Goal: Information Seeking & Learning: Learn about a topic

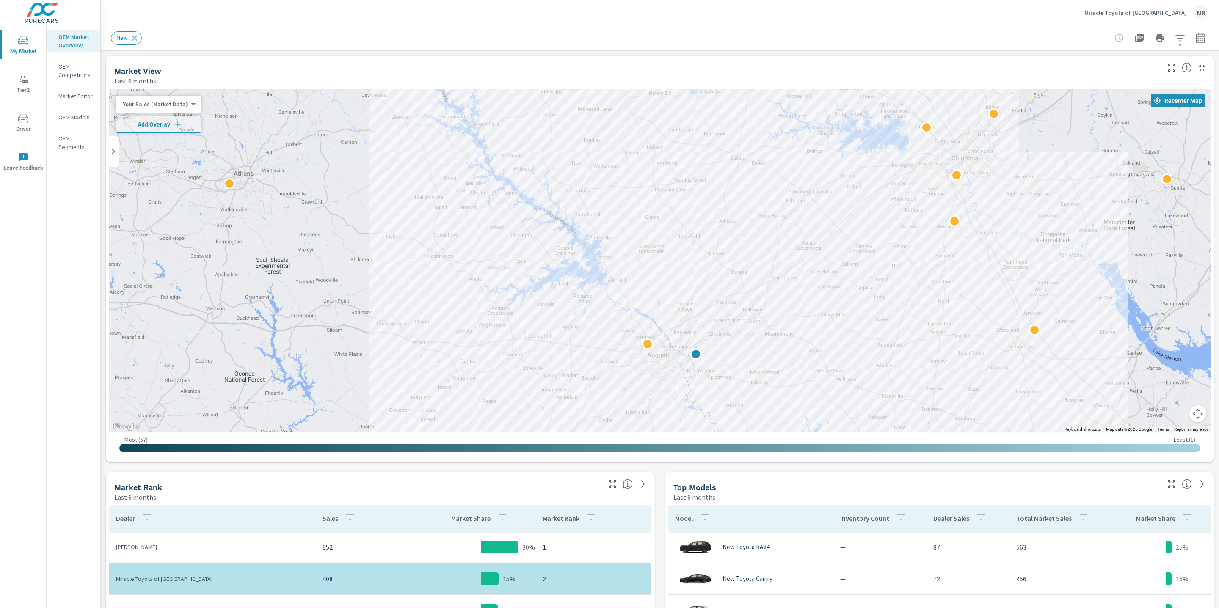
drag, startPoint x: 858, startPoint y: 194, endPoint x: 889, endPoint y: 284, distance: 94.5
click at [889, 284] on div "2" at bounding box center [659, 261] width 1101 height 344
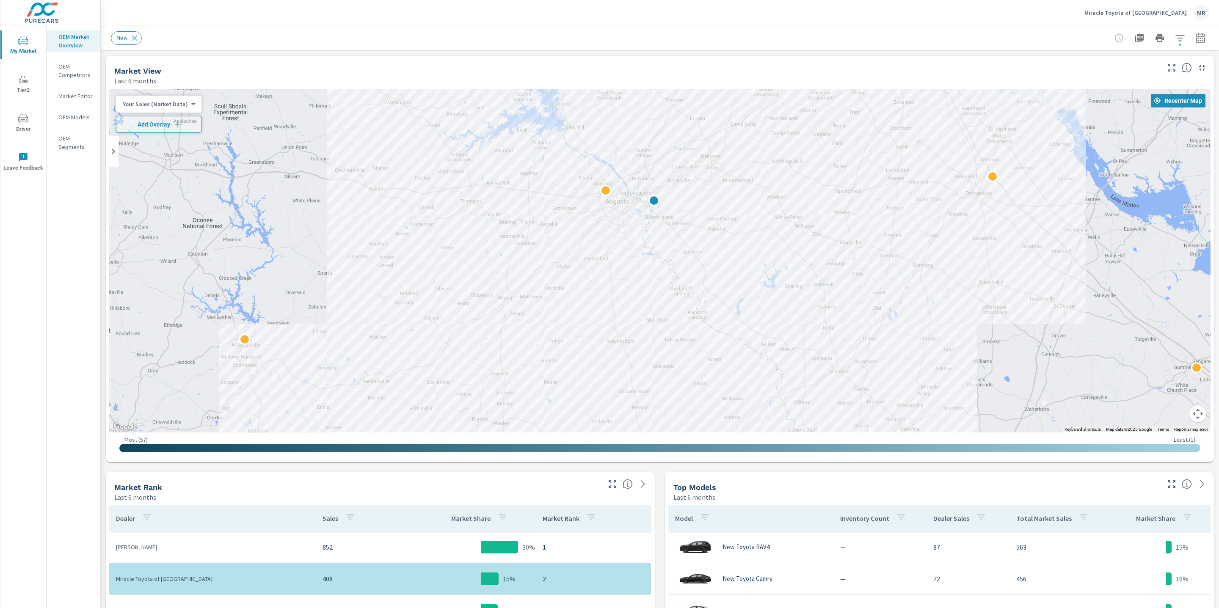
drag, startPoint x: 803, startPoint y: 313, endPoint x: 761, endPoint y: 159, distance: 160.1
click at [761, 159] on div "2" at bounding box center [1024, 335] width 813 height 457
click at [1202, 35] on icon "button" at bounding box center [1200, 38] width 10 height 10
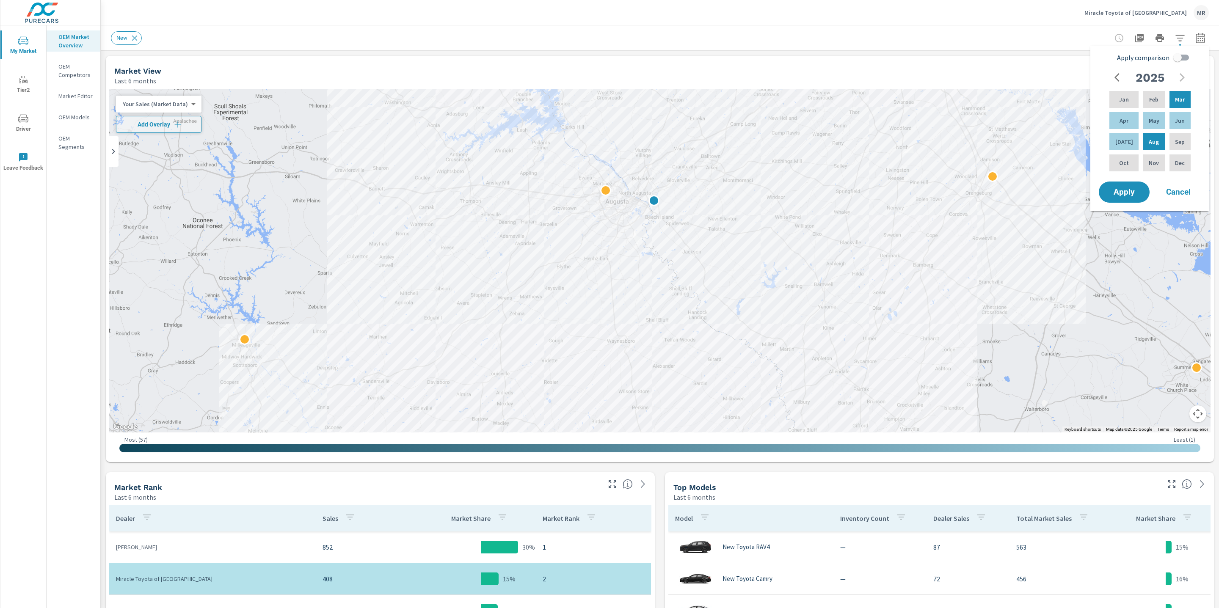
click at [1202, 35] on icon "button" at bounding box center [1200, 38] width 10 height 10
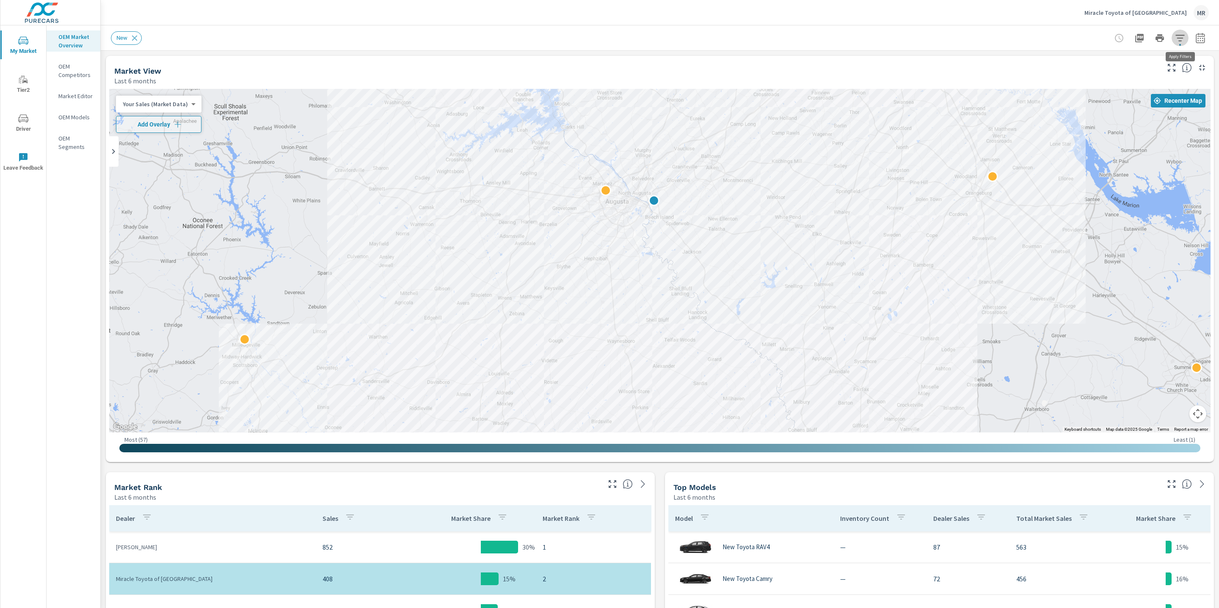
click at [1177, 40] on icon "button" at bounding box center [1180, 38] width 10 height 10
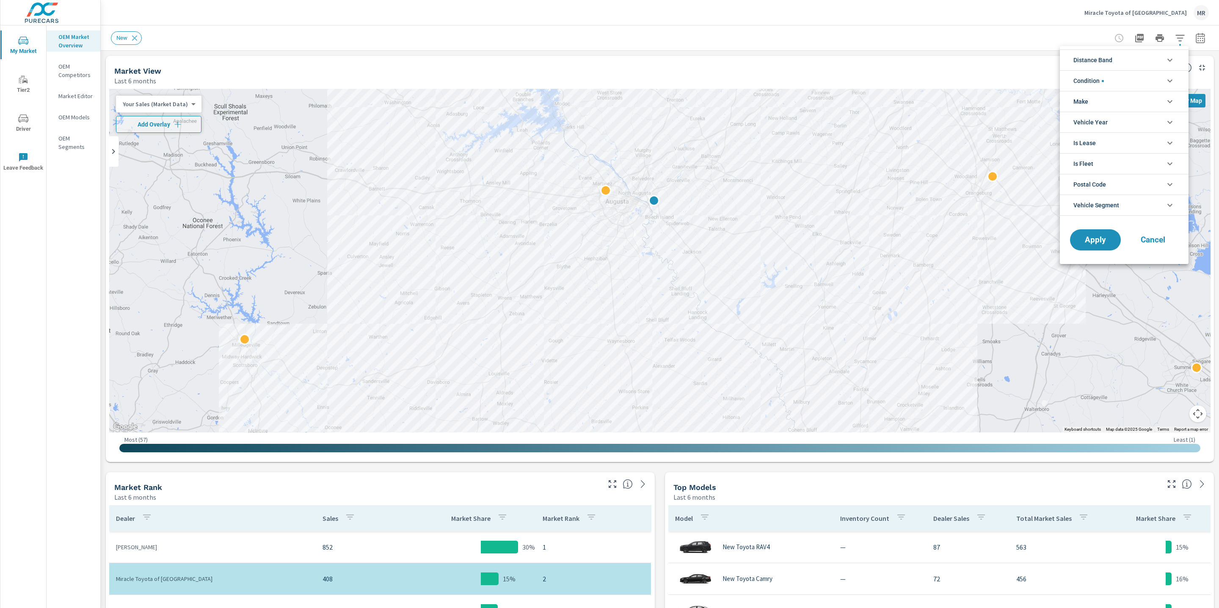
click at [1093, 80] on span "Condition" at bounding box center [1088, 81] width 30 height 20
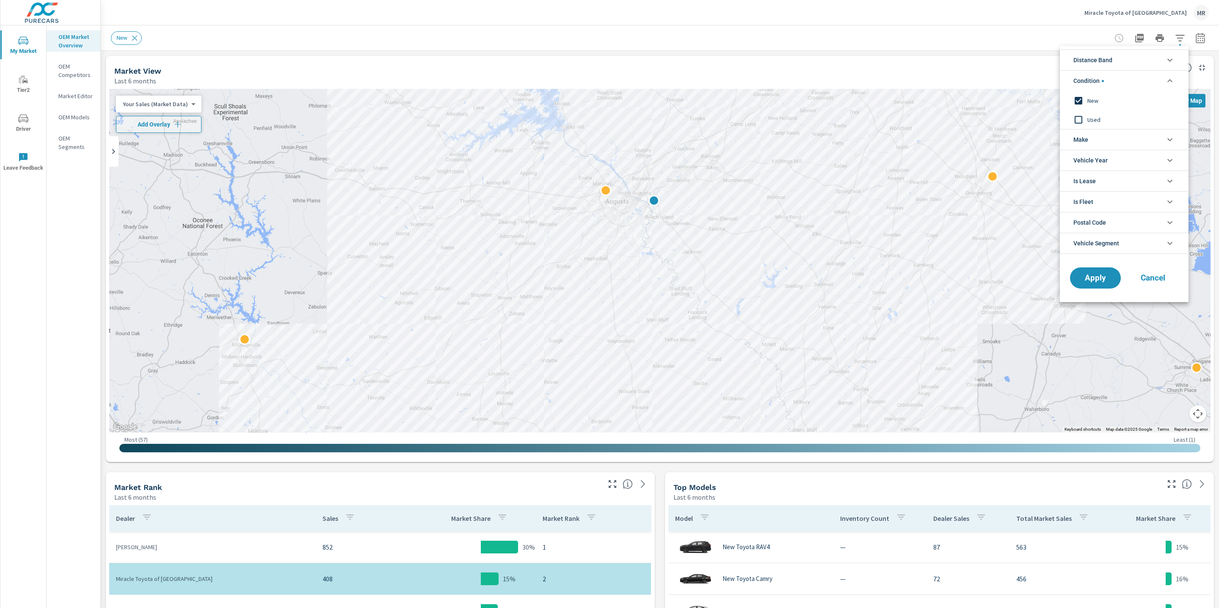
click at [1109, 143] on li "Make" at bounding box center [1124, 139] width 129 height 21
click at [1082, 160] on input "filter options" at bounding box center [1079, 160] width 18 height 18
click at [1103, 295] on span "Apply" at bounding box center [1095, 297] width 35 height 8
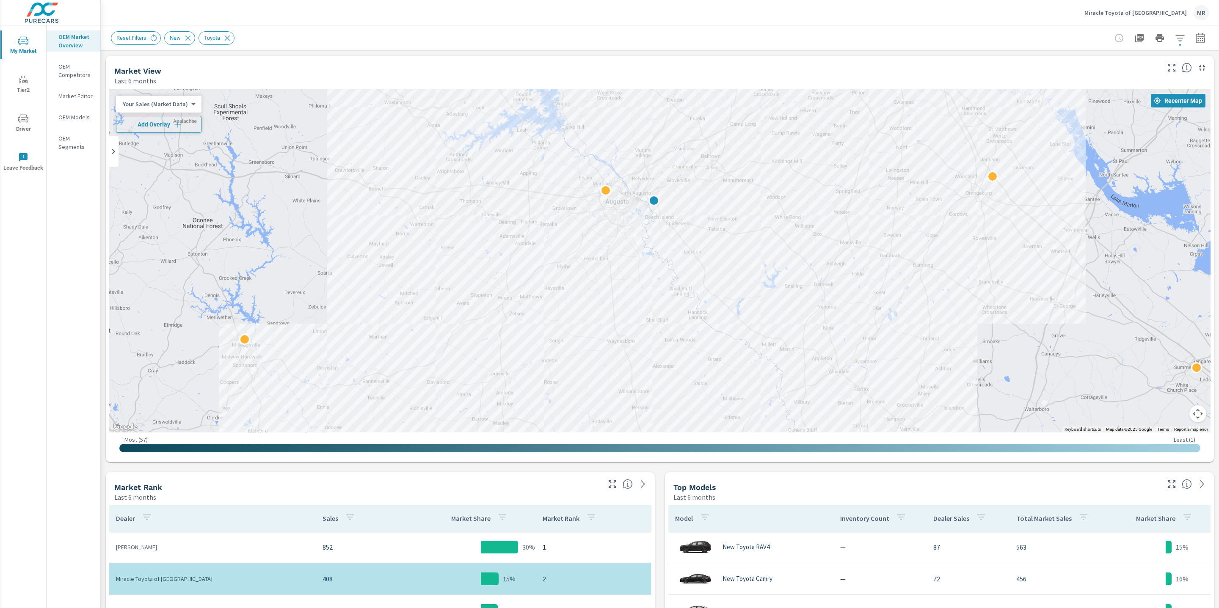
click at [176, 124] on icon "button" at bounding box center [178, 124] width 8 height 8
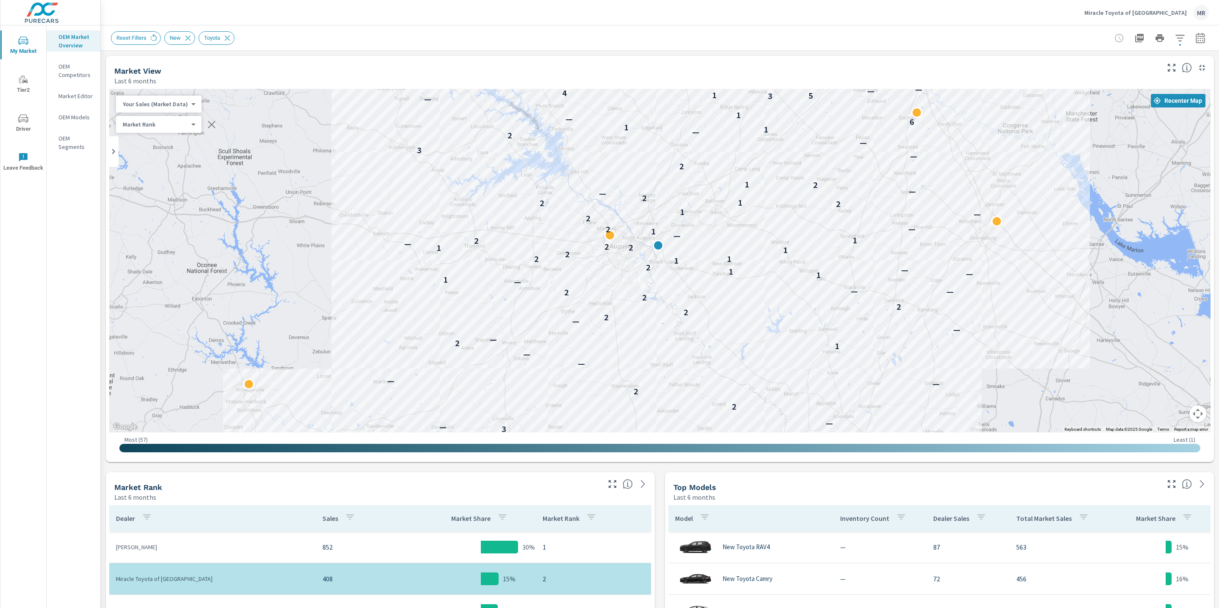
drag, startPoint x: 914, startPoint y: 186, endPoint x: 919, endPoint y: 232, distance: 46.8
click at [919, 232] on div "— — 2 — — — — 1 3 — — 2 2 — — — — 1 2 — — — 2 2 2 2 2 — — — 1 1 — 1 — 2 1 2 1 2…" at bounding box center [659, 261] width 1101 height 344
click at [1201, 41] on icon "button" at bounding box center [1200, 38] width 10 height 10
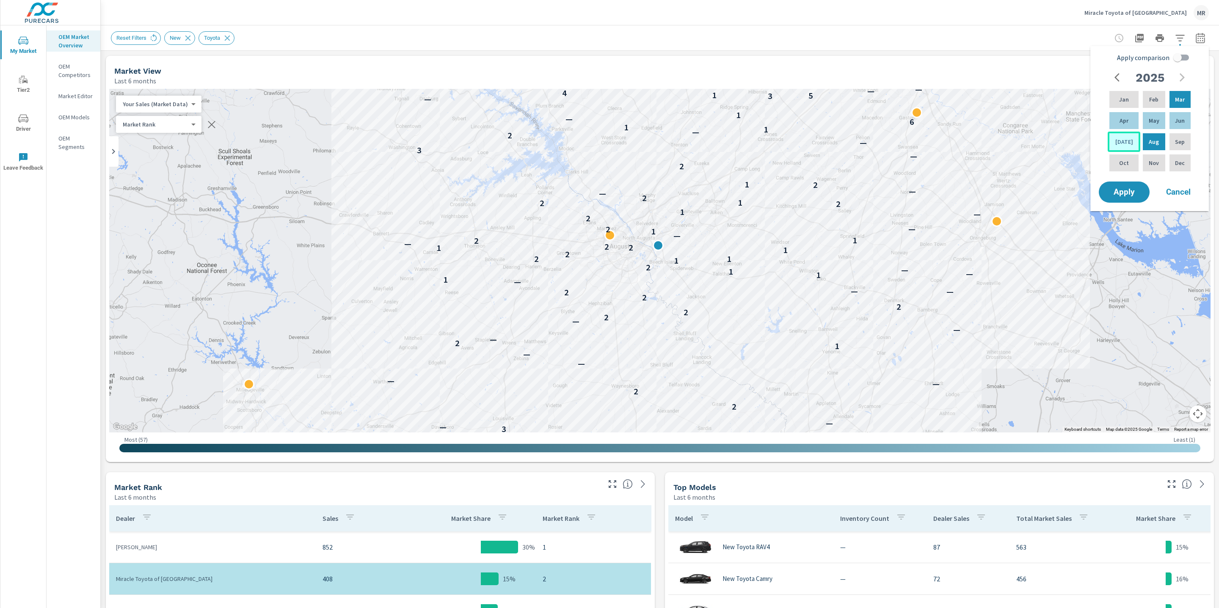
click at [1120, 145] on p "Jul" at bounding box center [1124, 142] width 18 height 8
click at [1175, 124] on p "Jun" at bounding box center [1180, 120] width 10 height 8
click at [1149, 124] on p "May" at bounding box center [1154, 120] width 11 height 8
drag, startPoint x: 1115, startPoint y: 143, endPoint x: 1120, endPoint y: 135, distance: 9.3
click at [1115, 143] on div "Jul" at bounding box center [1124, 142] width 33 height 20
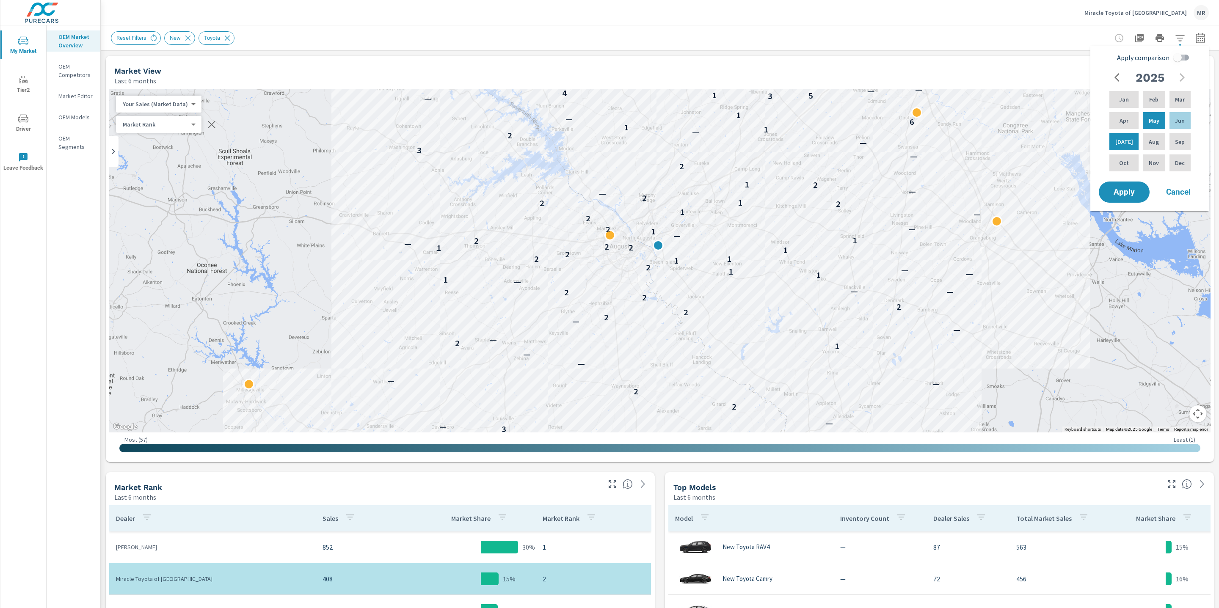
click at [1178, 58] on input "Apply comparison" at bounding box center [1177, 58] width 48 height 16
checkbox input "true"
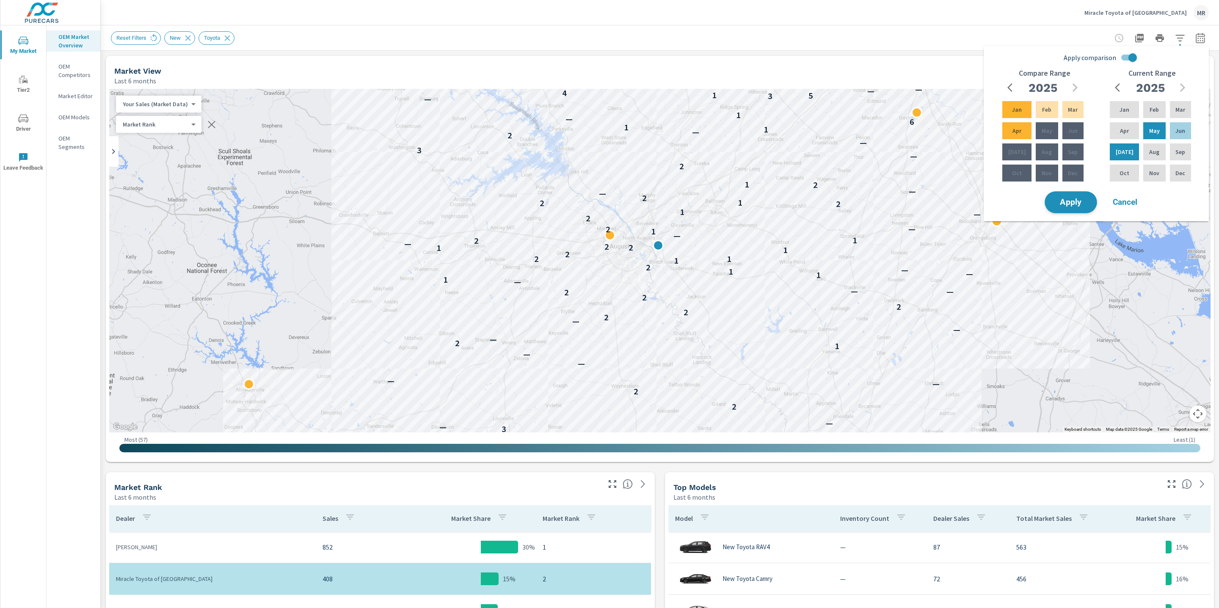
click at [1077, 200] on span "Apply" at bounding box center [1071, 203] width 35 height 8
